Goal: Use online tool/utility

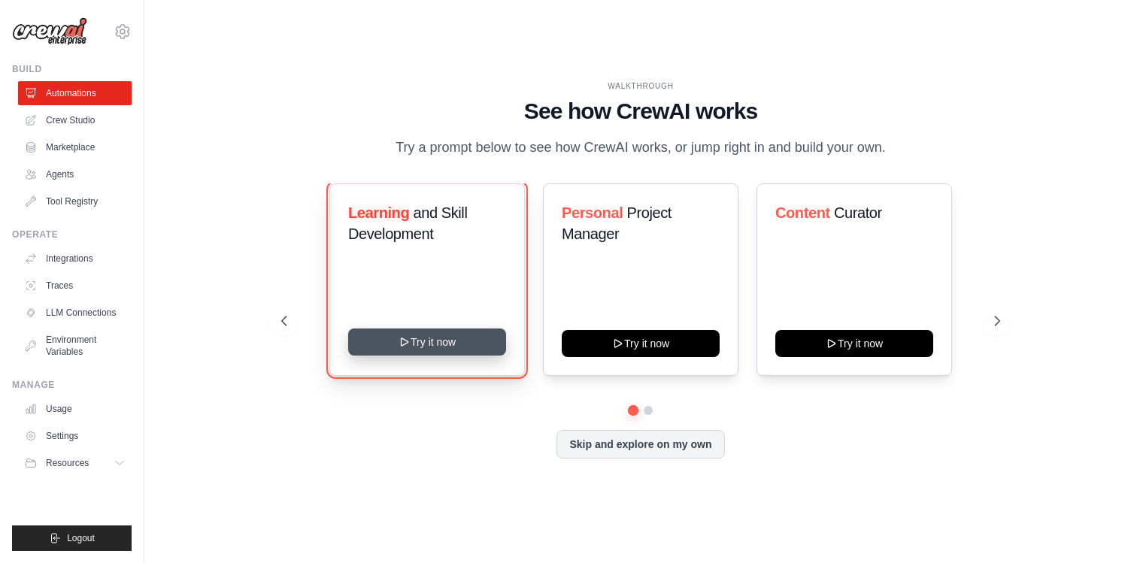
click at [421, 353] on button "Try it now" at bounding box center [427, 341] width 158 height 27
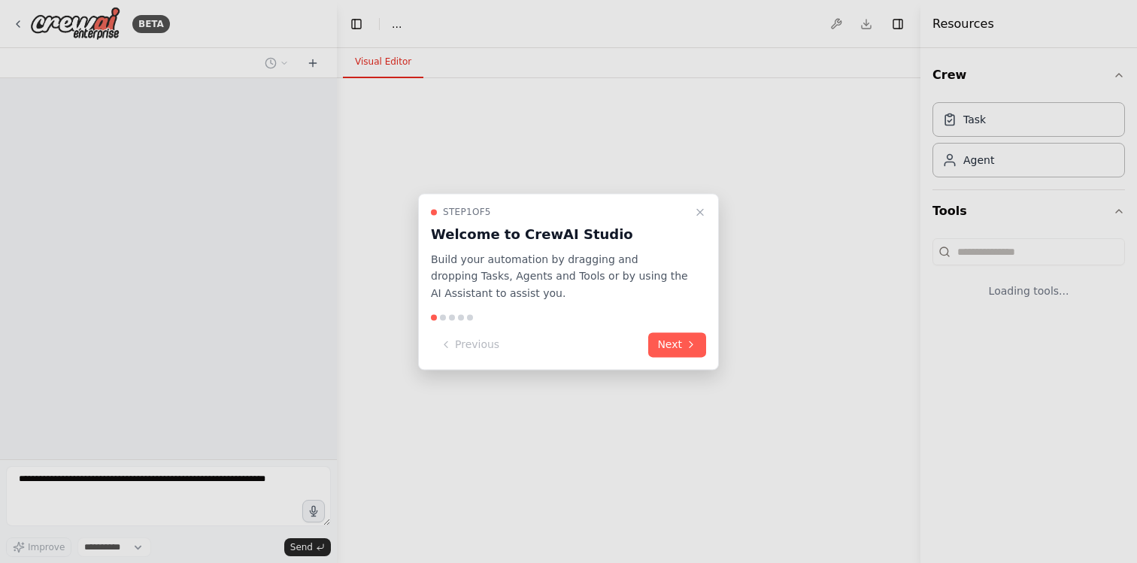
select select "****"
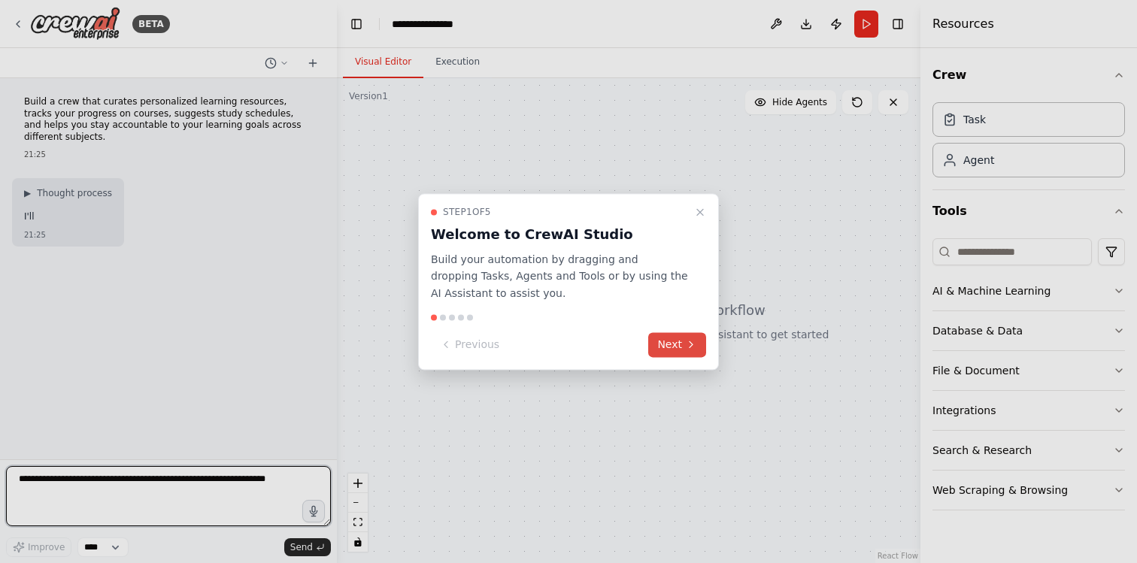
click at [679, 350] on button "Next" at bounding box center [677, 344] width 58 height 25
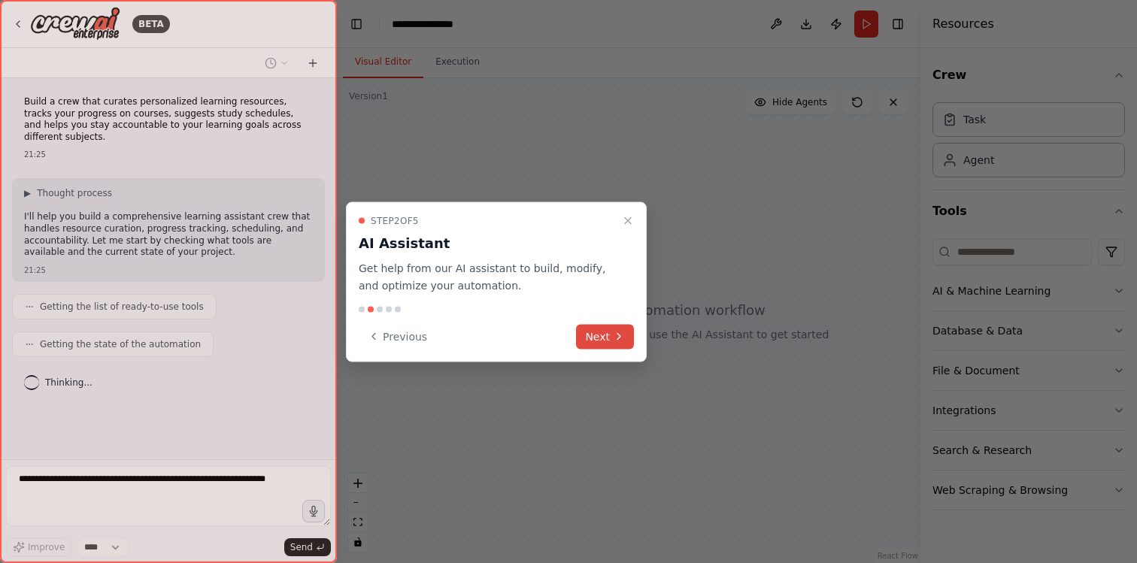
click at [601, 338] on button "Next" at bounding box center [605, 336] width 58 height 25
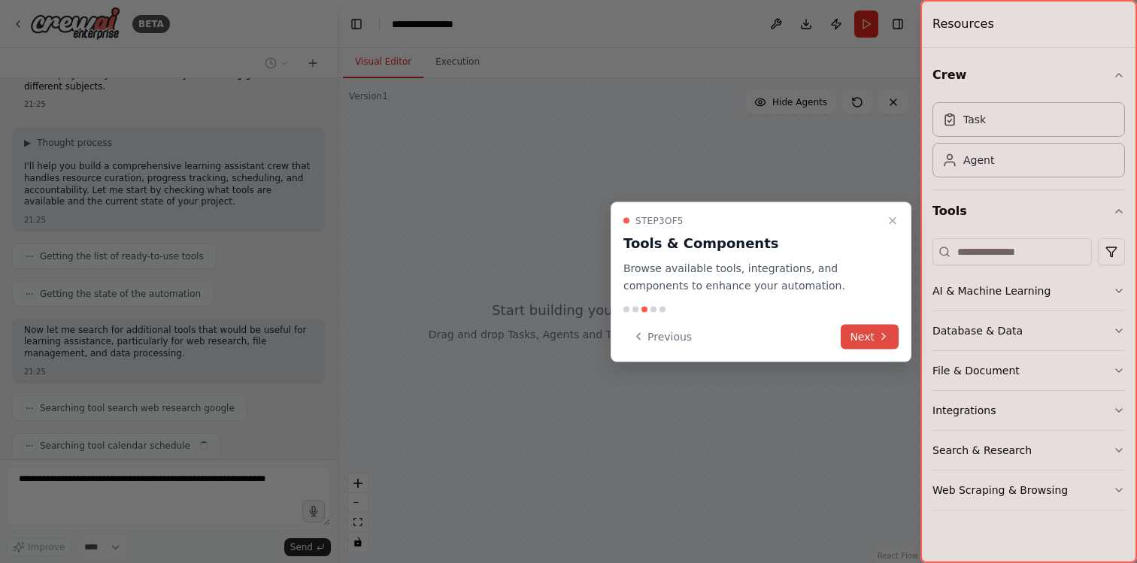
scroll to position [88, 0]
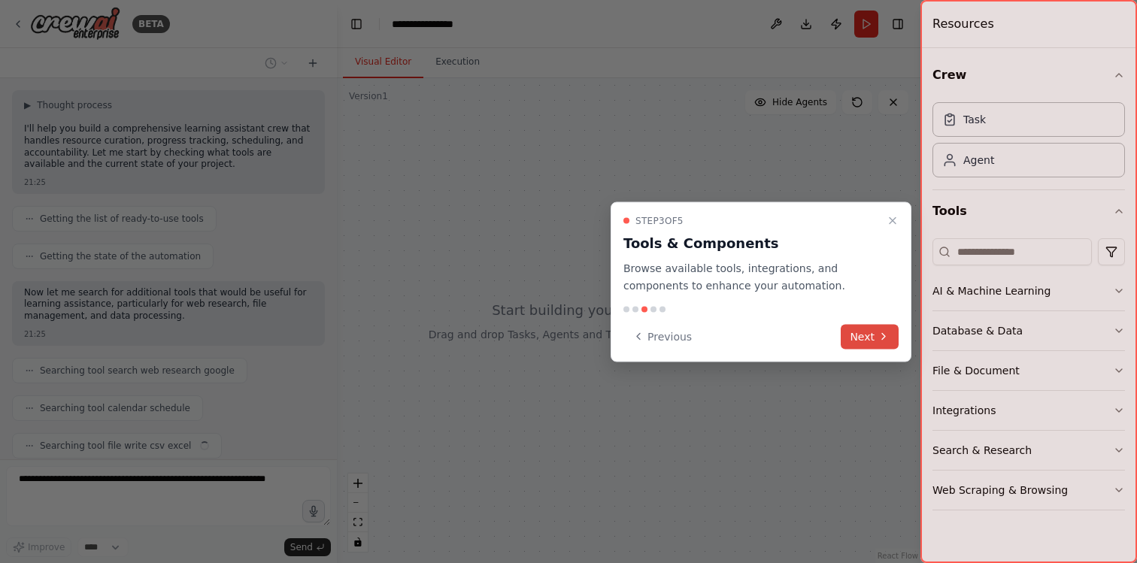
click at [881, 338] on icon at bounding box center [883, 337] width 12 height 12
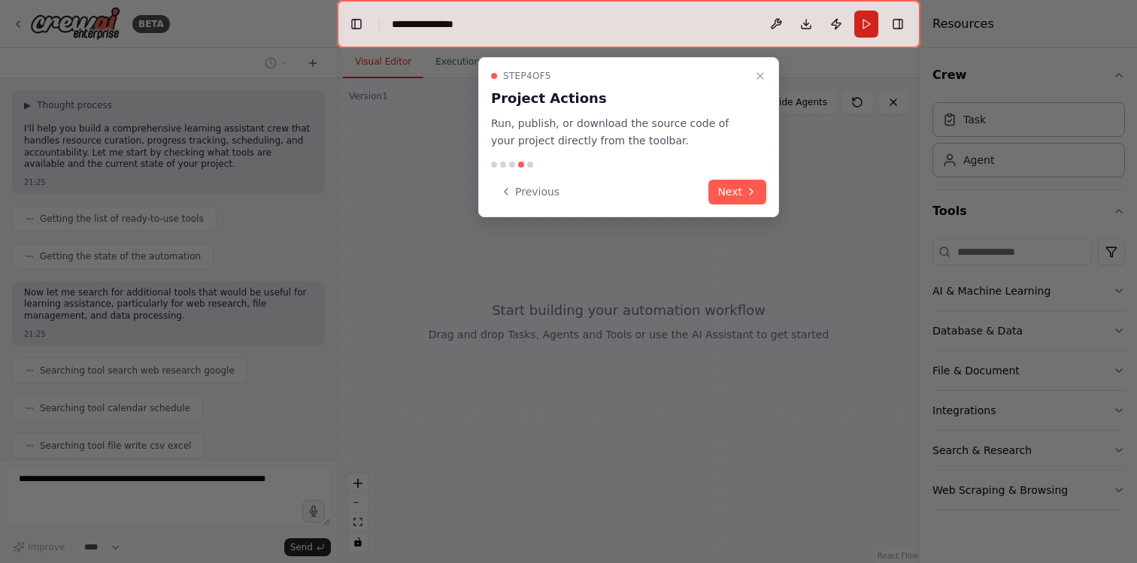
scroll to position [126, 0]
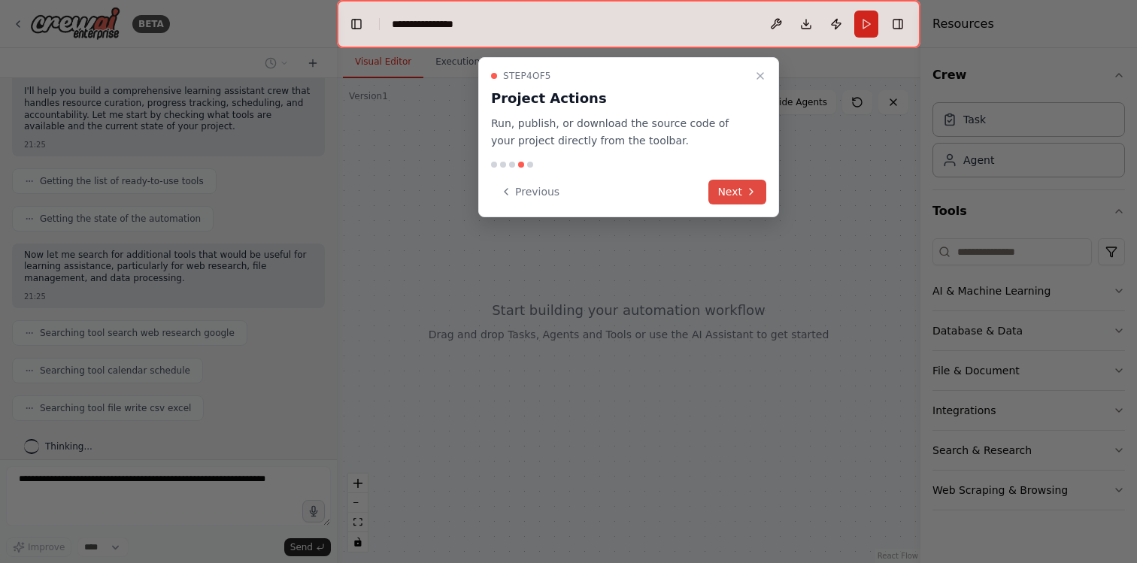
click at [726, 189] on button "Next" at bounding box center [737, 192] width 58 height 25
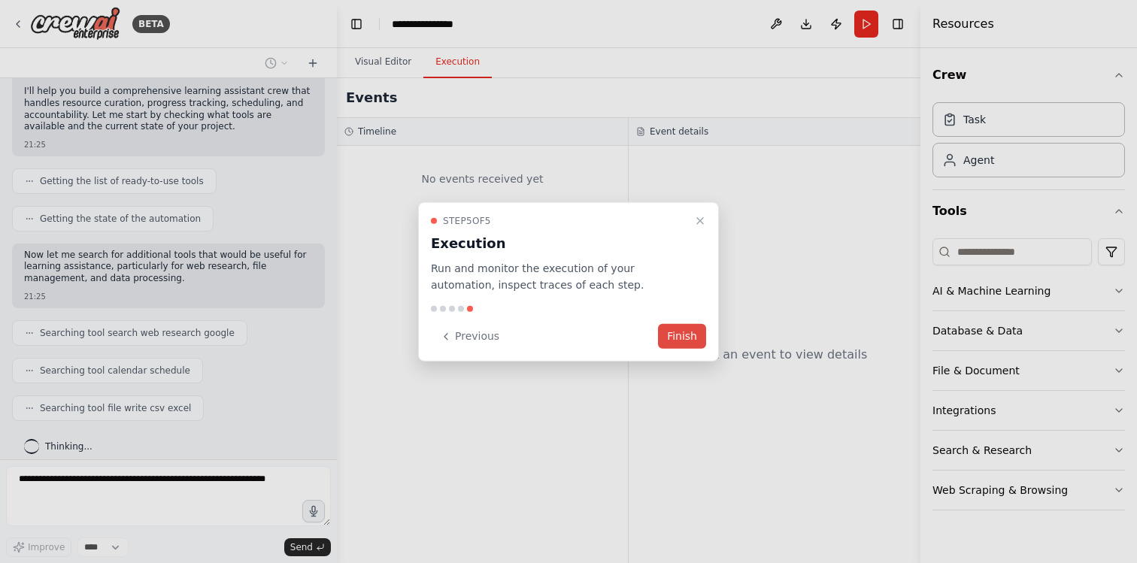
click at [690, 341] on button "Finish" at bounding box center [682, 336] width 48 height 25
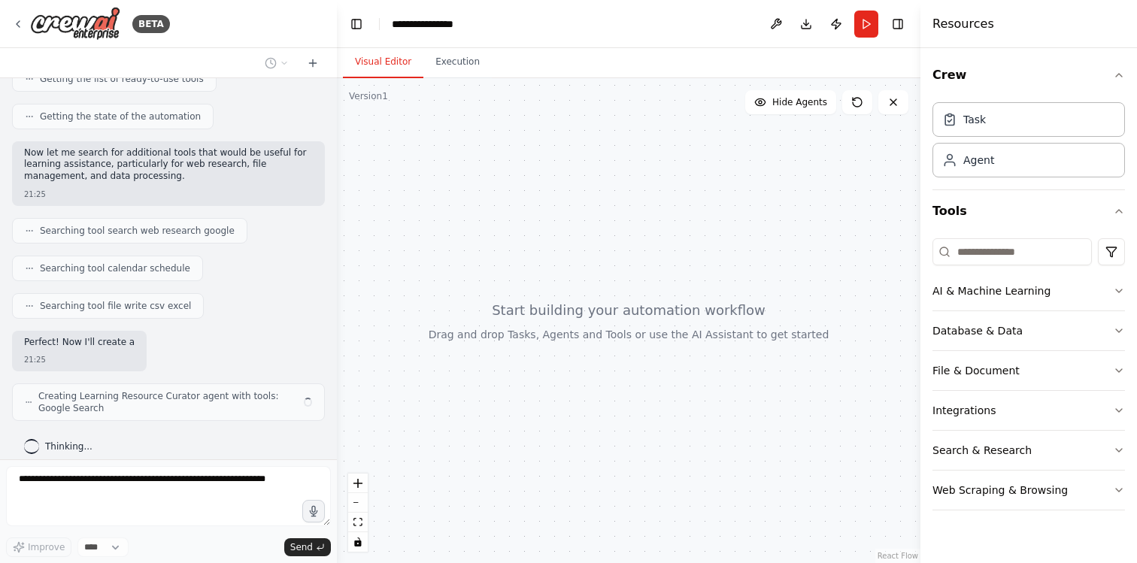
scroll to position [240, 0]
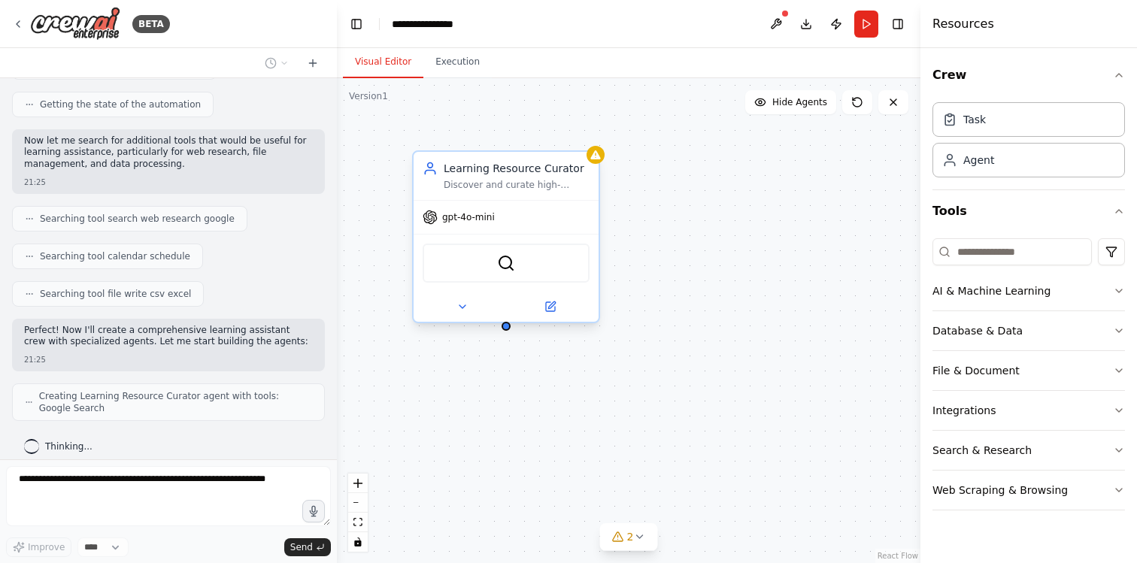
click at [489, 224] on div "gpt-4o-mini" at bounding box center [458, 217] width 72 height 15
click at [671, 387] on div "Learning Resource Curator Discover and curate high-quality, personalized learni…" at bounding box center [628, 320] width 583 height 485
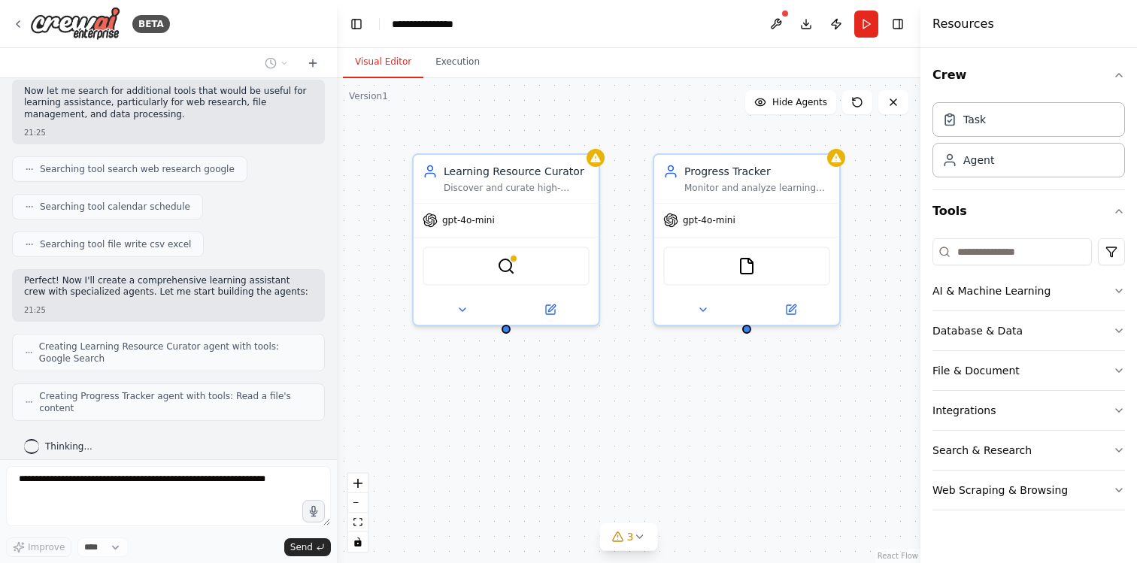
scroll to position [339, 0]
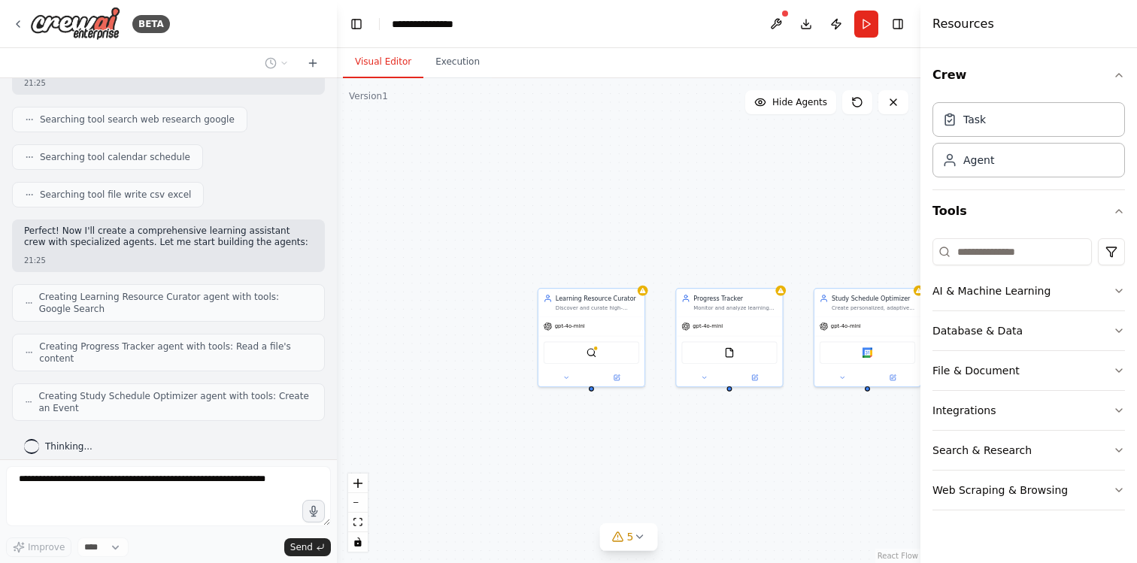
drag, startPoint x: 961, startPoint y: 447, endPoint x: 846, endPoint y: 465, distance: 116.3
click at [846, 465] on div "BETA Build a crew that curates personalized learning resources, tracks your pro…" at bounding box center [568, 281] width 1137 height 563
click at [843, 466] on div "Learning Resource Curator Discover and curate high-quality, personalized learni…" at bounding box center [628, 320] width 583 height 485
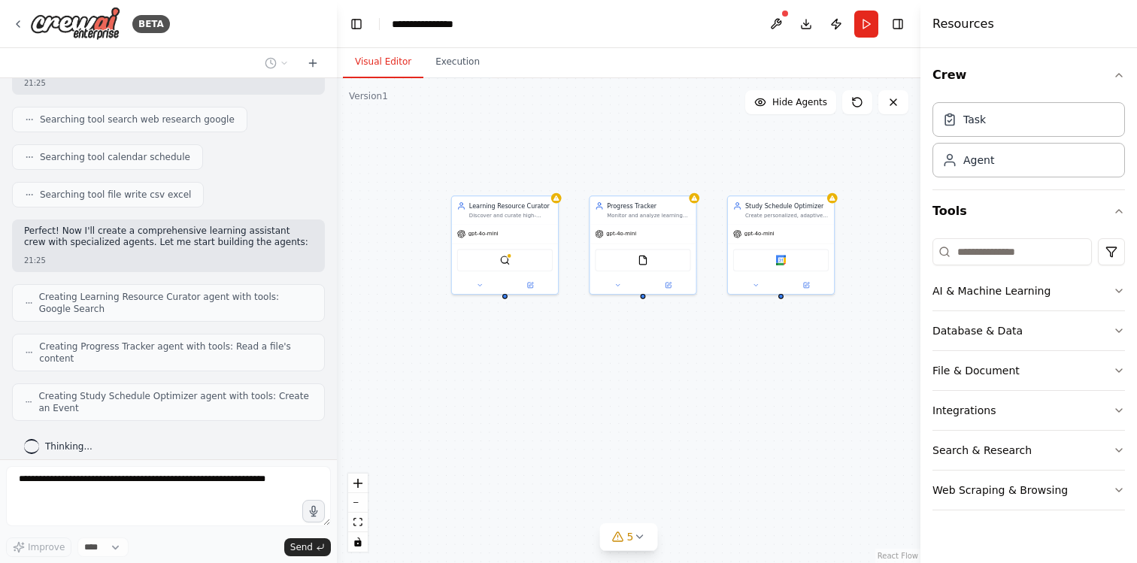
drag, startPoint x: 843, startPoint y: 466, endPoint x: 758, endPoint y: 373, distance: 126.6
click at [758, 373] on div "Learning Resource Curator Discover and curate high-quality, personalized learni…" at bounding box center [628, 320] width 583 height 485
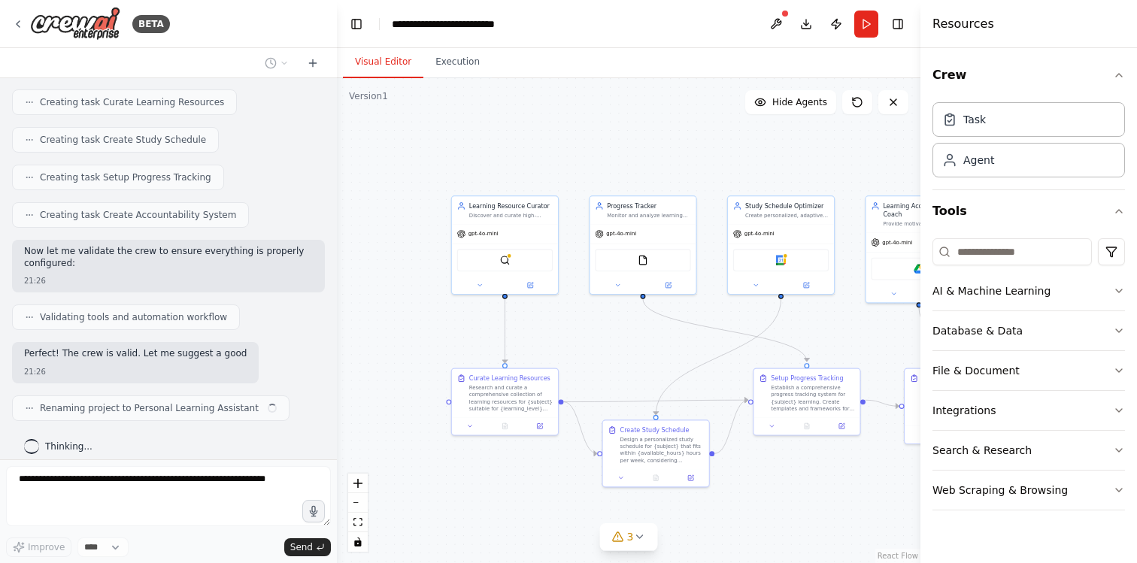
scroll to position [808, 0]
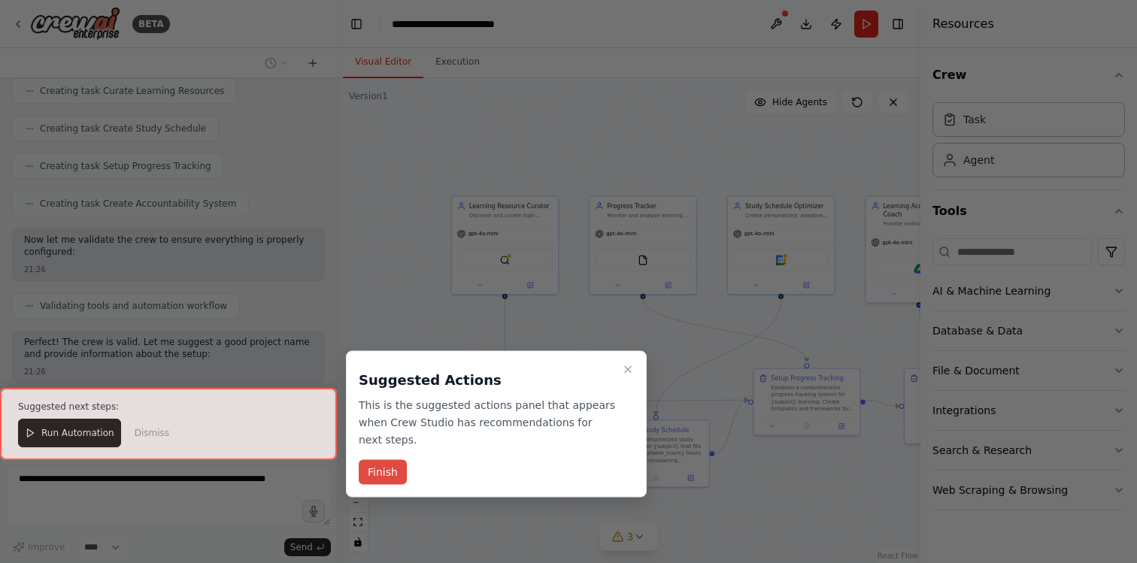
click at [390, 470] on button "Finish" at bounding box center [383, 472] width 48 height 25
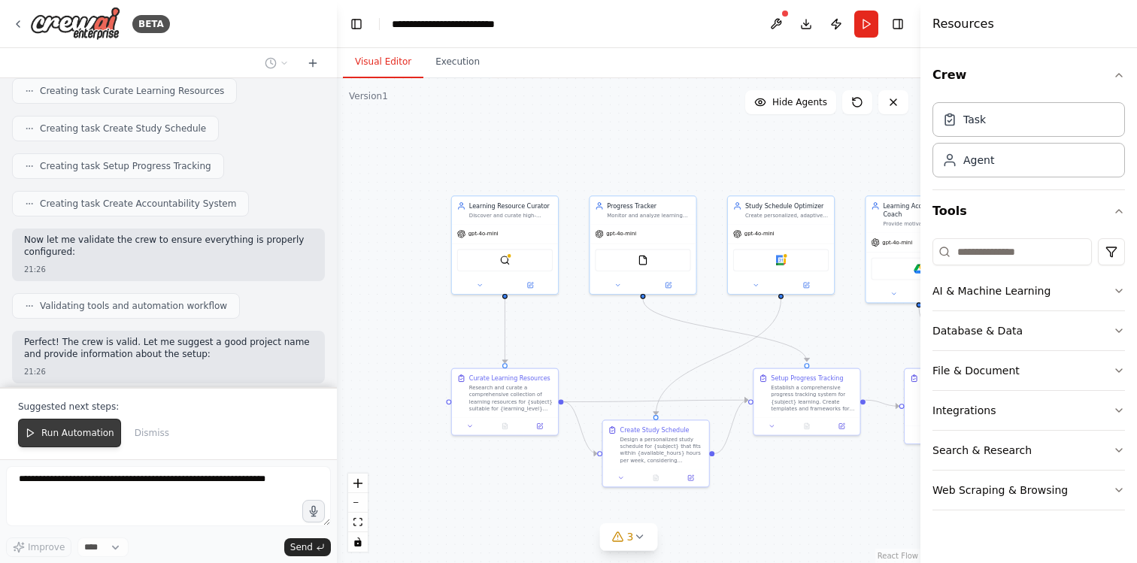
click at [75, 428] on span "Run Automation" at bounding box center [77, 433] width 73 height 12
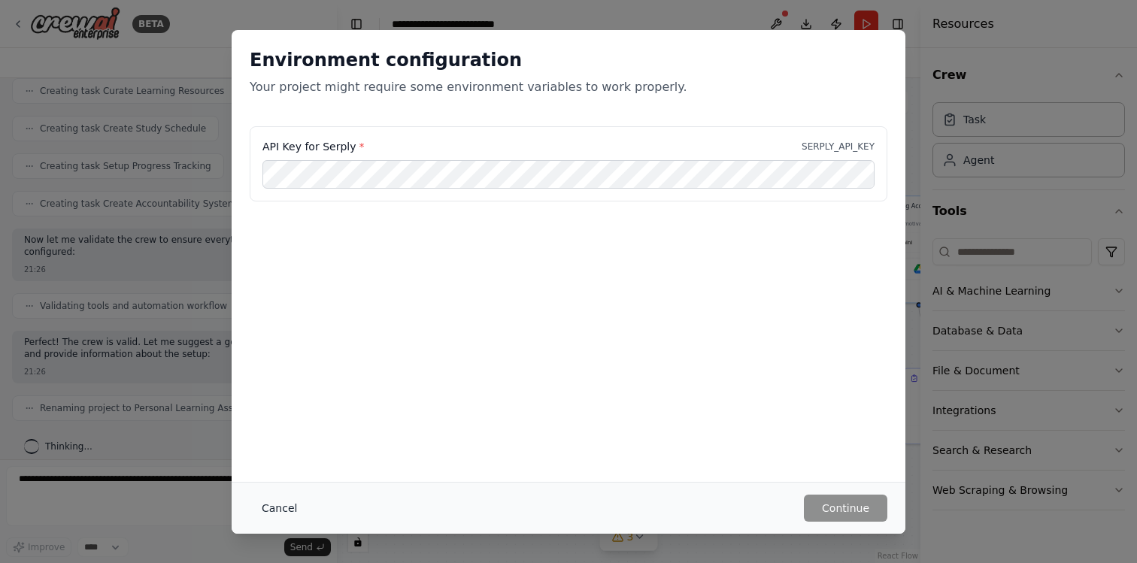
click at [271, 512] on button "Cancel" at bounding box center [279, 508] width 59 height 27
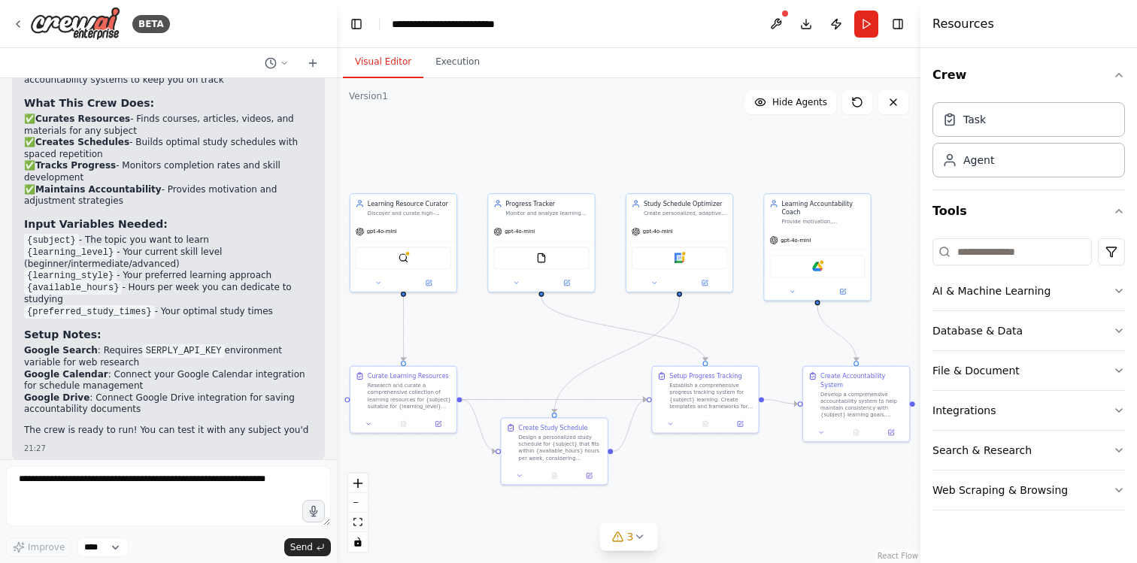
scroll to position [1341, 0]
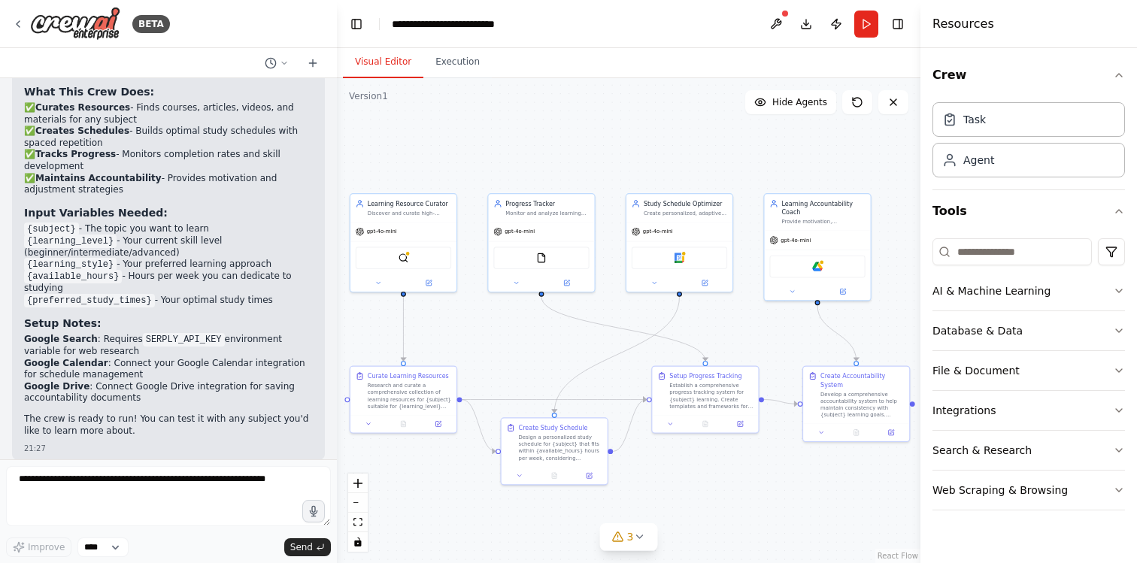
drag, startPoint x: 680, startPoint y: 348, endPoint x: 577, endPoint y: 345, distance: 103.0
click at [577, 345] on div ".deletable-edge-delete-btn { width: 20px; height: 20px; border: 0px solid #ffff…" at bounding box center [628, 320] width 583 height 485
click at [625, 526] on button "3" at bounding box center [629, 537] width 58 height 28
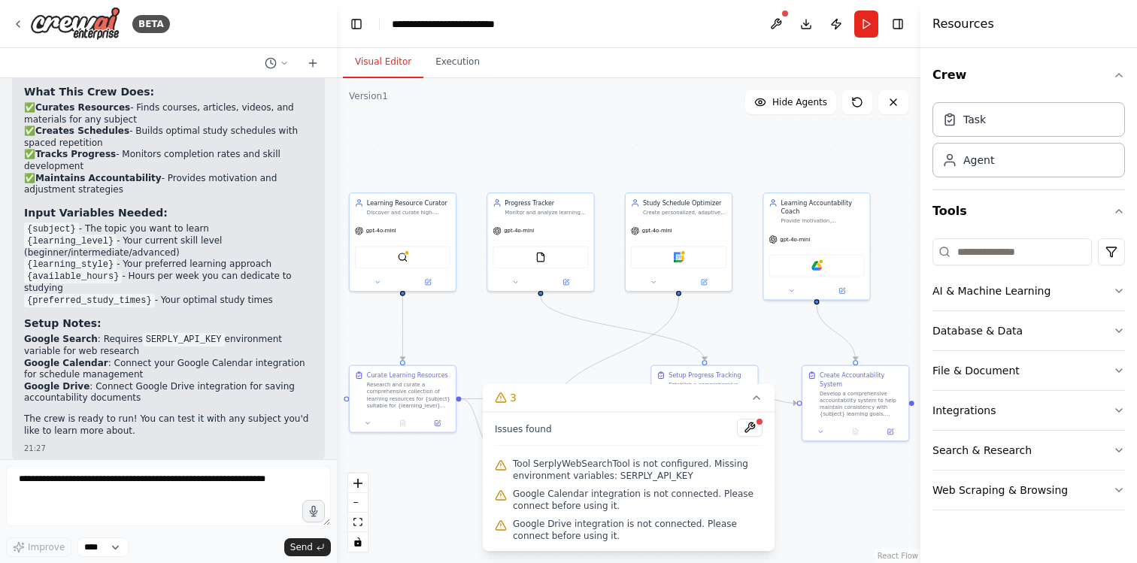
click at [807, 499] on div ".deletable-edge-delete-btn { width: 20px; height: 20px; border: 0px solid #ffff…" at bounding box center [628, 320] width 583 height 485
click at [757, 395] on icon at bounding box center [756, 398] width 12 height 12
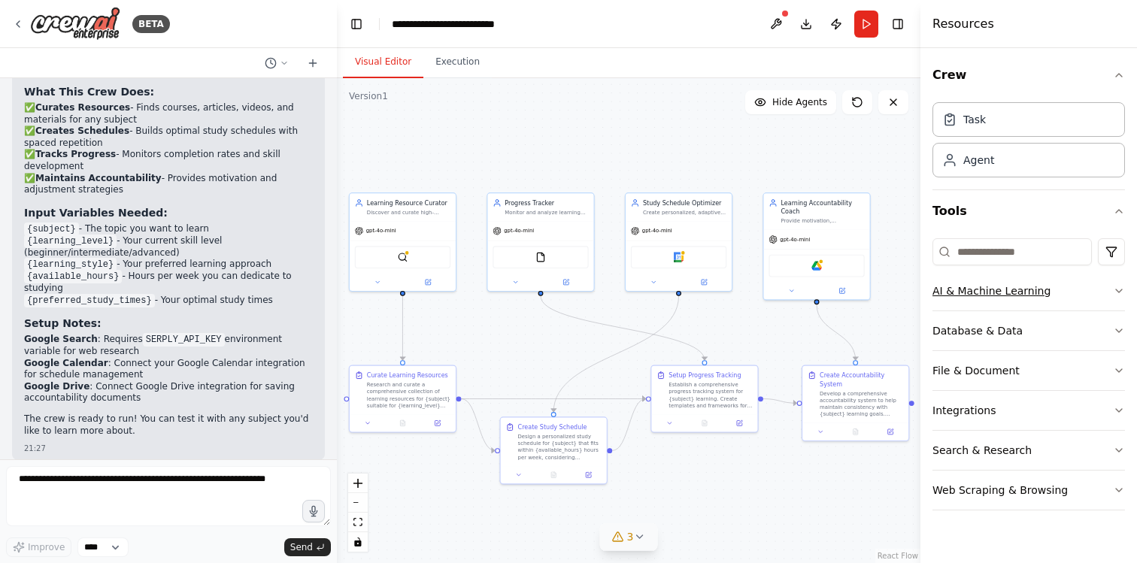
click at [1103, 291] on button "AI & Machine Learning" at bounding box center [1028, 290] width 192 height 39
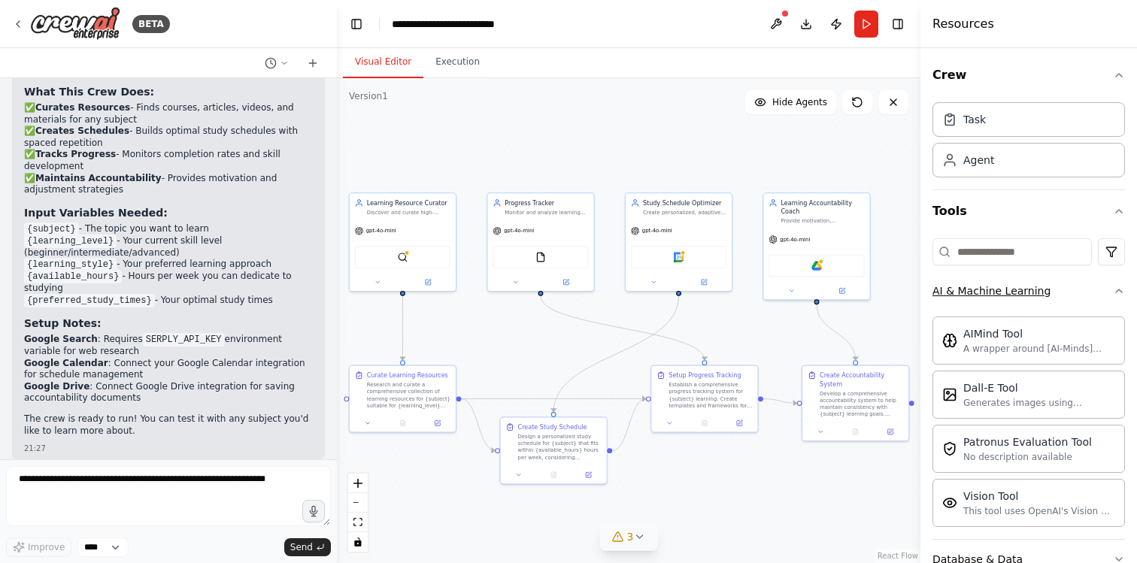
click at [1103, 291] on button "AI & Machine Learning" at bounding box center [1028, 290] width 192 height 39
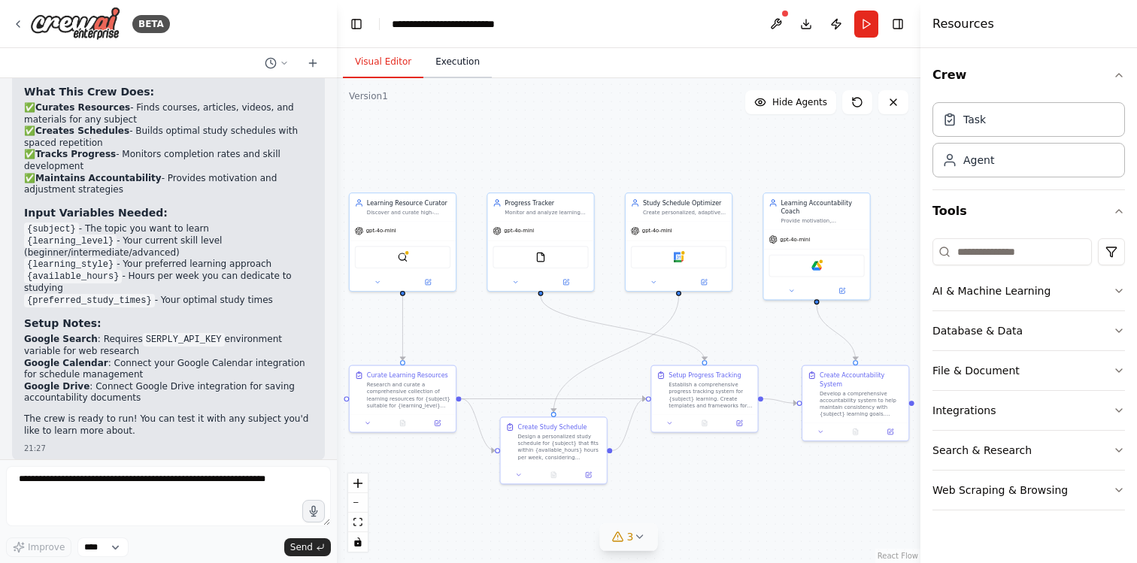
click at [460, 74] on button "Execution" at bounding box center [457, 63] width 68 height 32
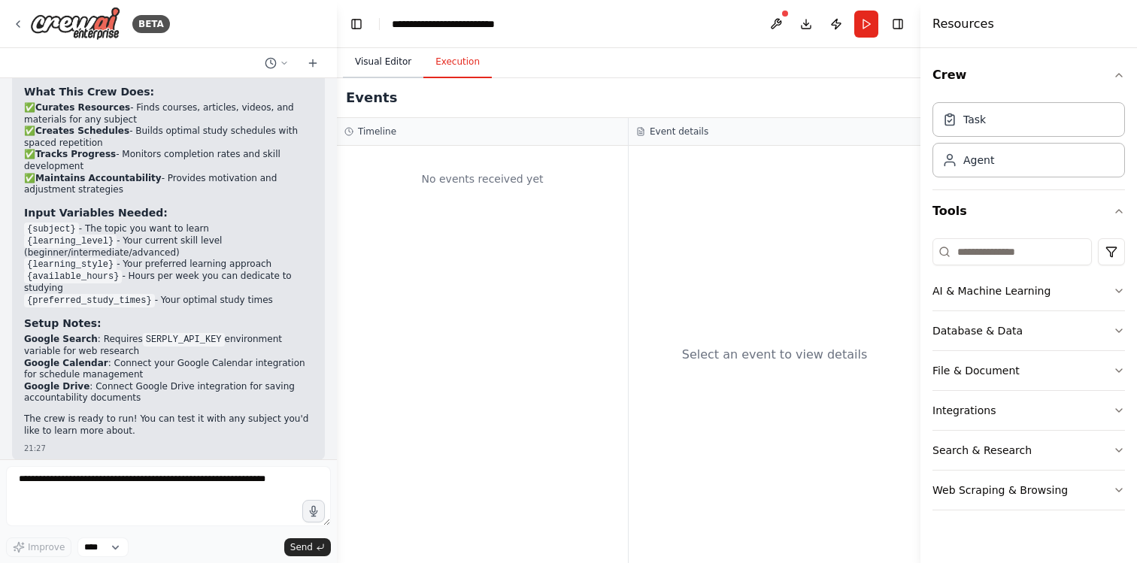
click at [392, 59] on button "Visual Editor" at bounding box center [383, 63] width 80 height 32
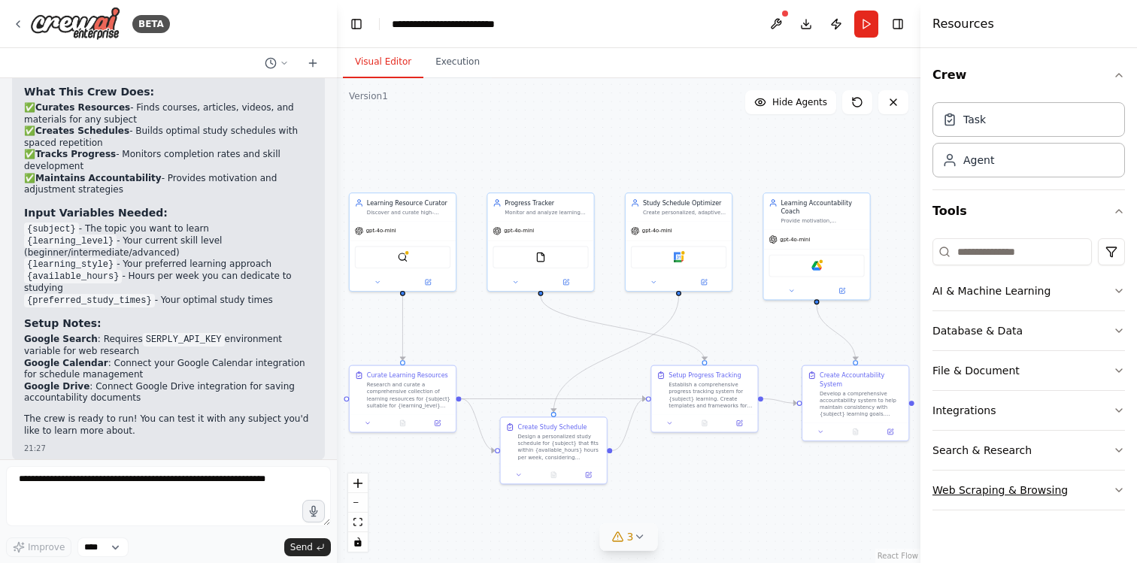
click at [1010, 471] on button "Web Scraping & Browsing" at bounding box center [1028, 490] width 192 height 39
click at [1009, 447] on div "Search & Research" at bounding box center [981, 450] width 99 height 15
click at [752, 488] on div ".deletable-edge-delete-btn { width: 20px; height: 20px; border: 0px solid #ffff…" at bounding box center [628, 320] width 583 height 485
